Goal: Find specific page/section: Find specific page/section

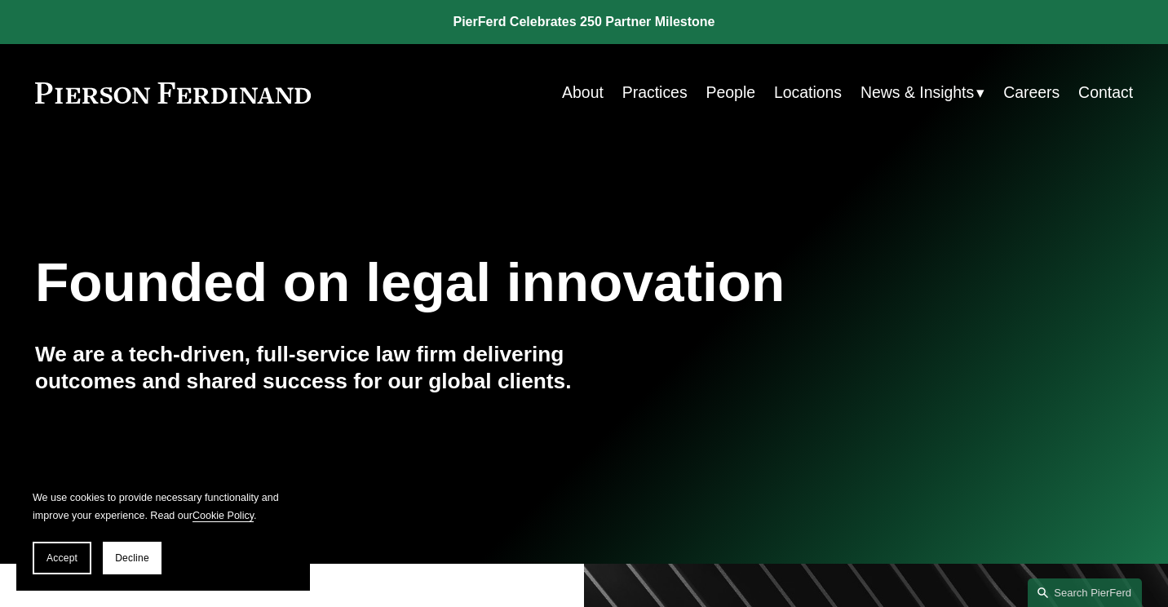
click at [800, 92] on link "Locations" at bounding box center [808, 93] width 68 height 32
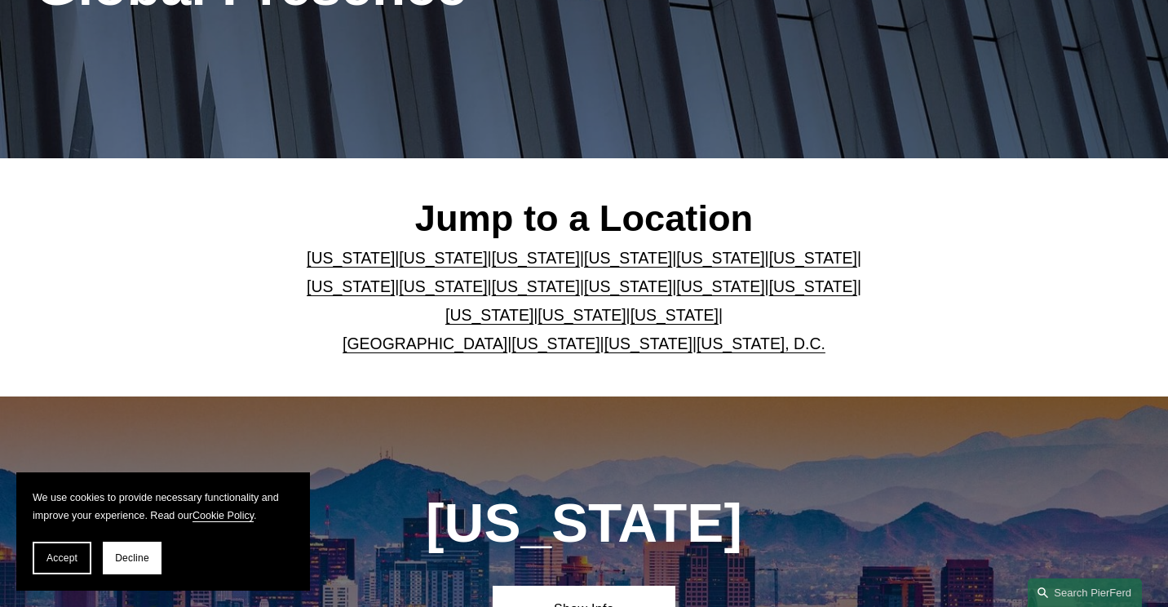
scroll to position [299, 0]
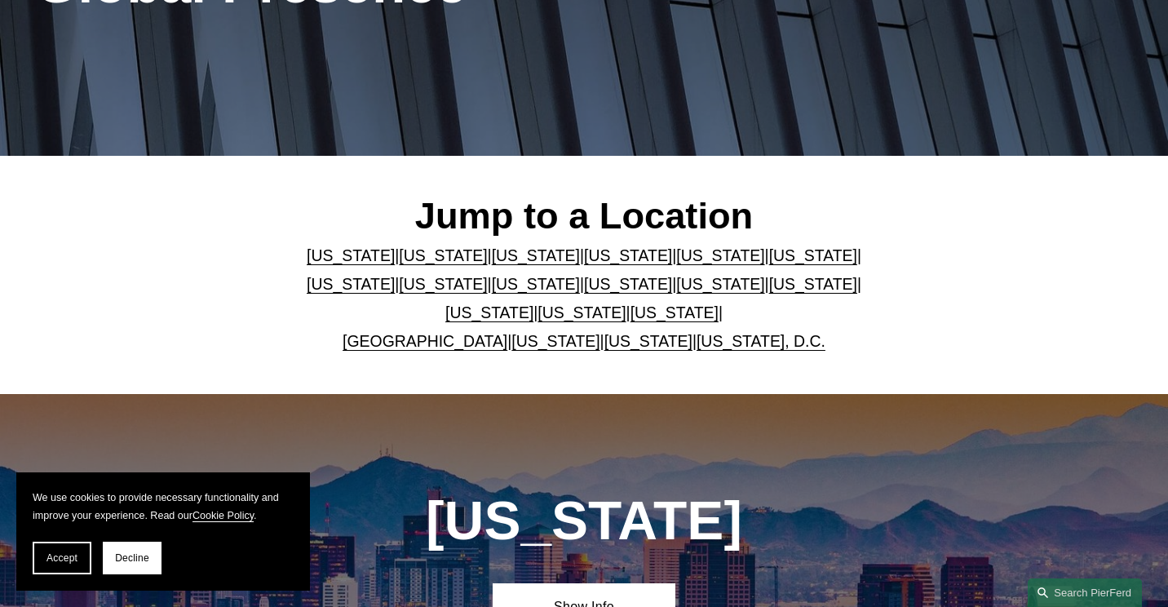
click at [631, 314] on link "[US_STATE]" at bounding box center [675, 313] width 88 height 18
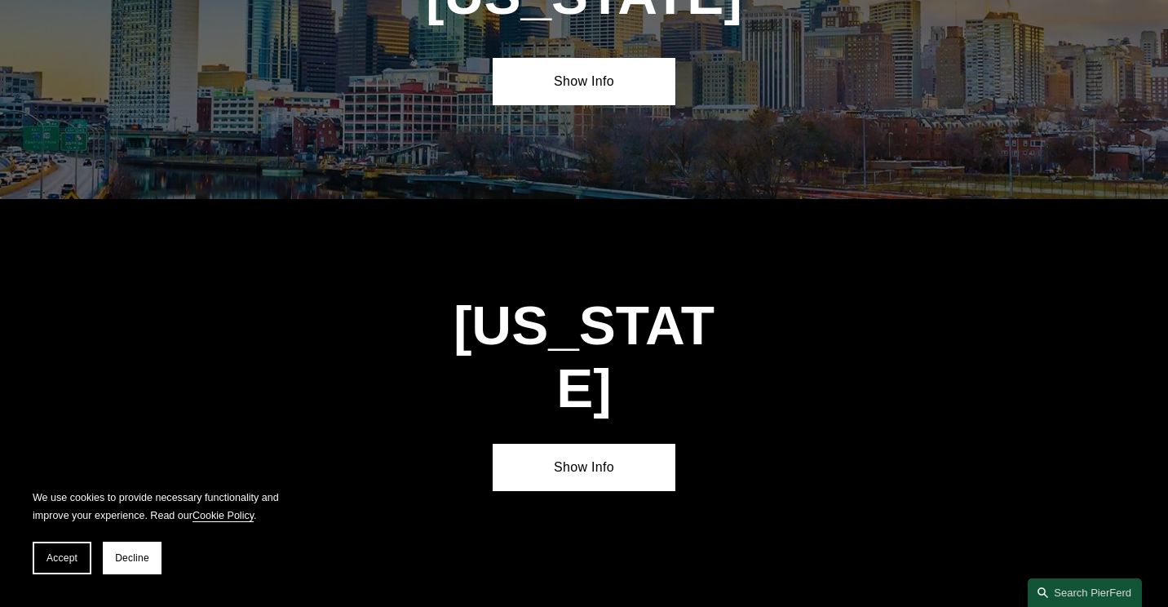
scroll to position [5321, 0]
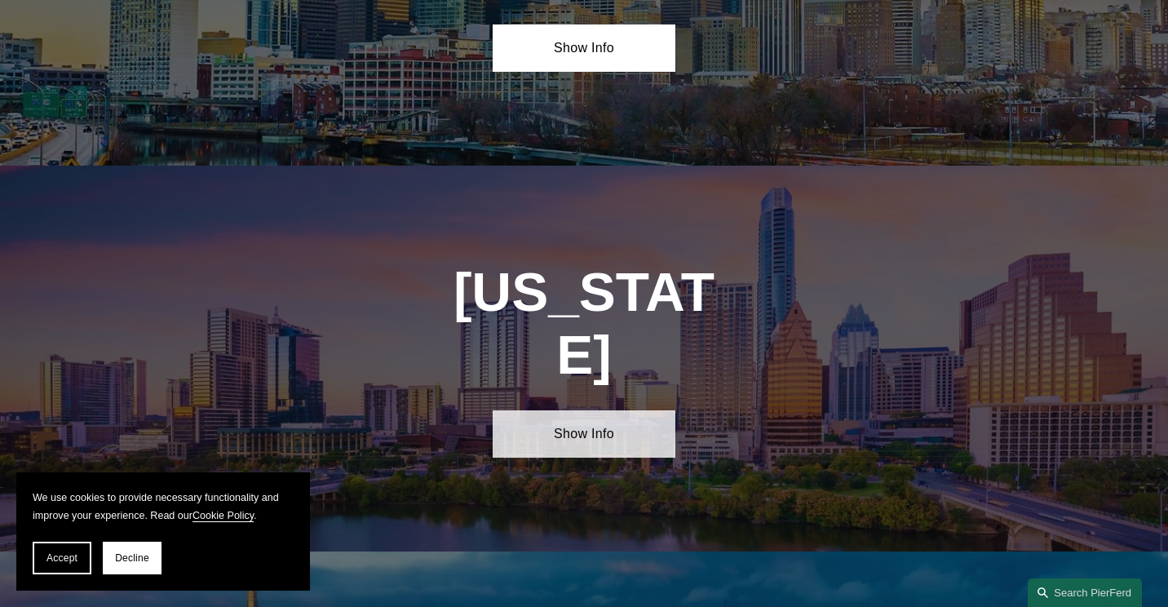
click at [617, 410] on link "Show Info" at bounding box center [584, 433] width 183 height 47
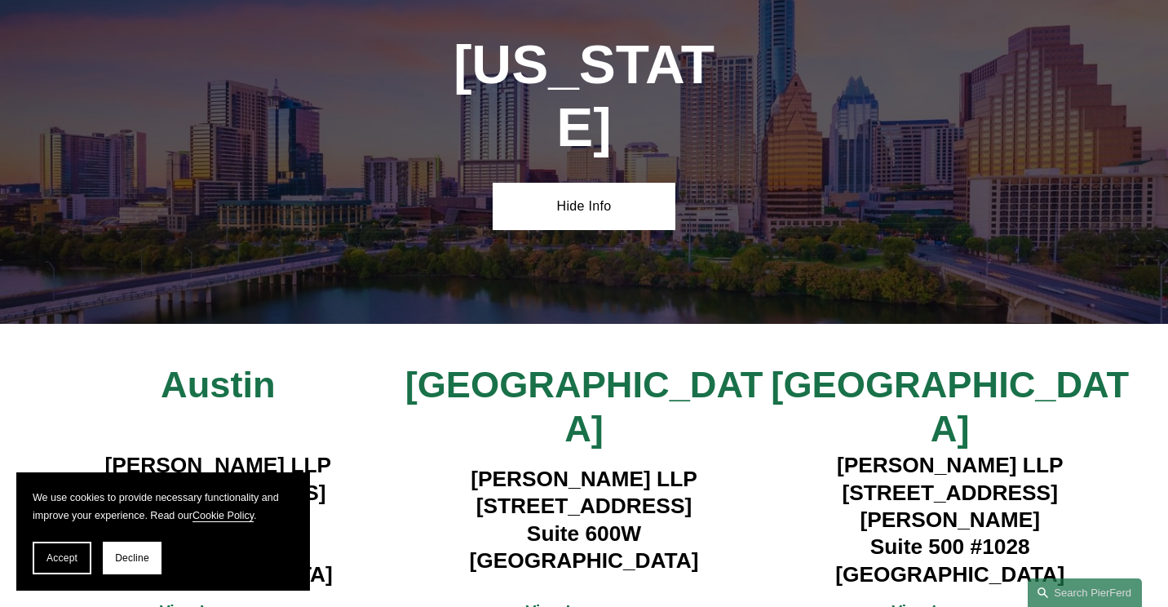
scroll to position [5552, 0]
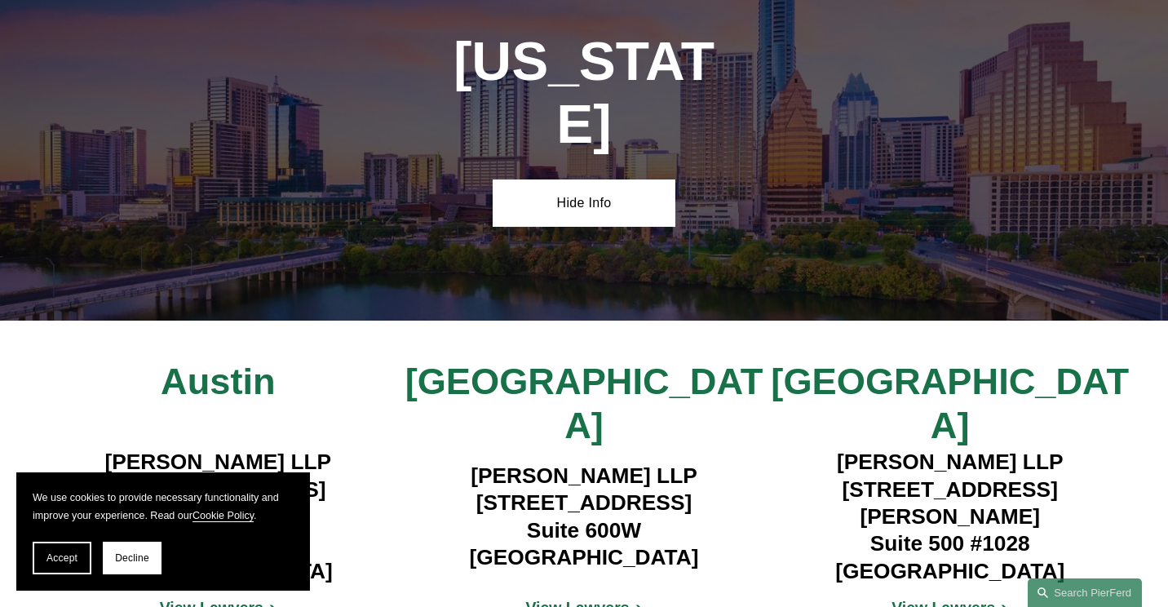
click at [968, 599] on strong "View Lawyers" at bounding box center [944, 608] width 104 height 18
